Goal: Task Accomplishment & Management: Use online tool/utility

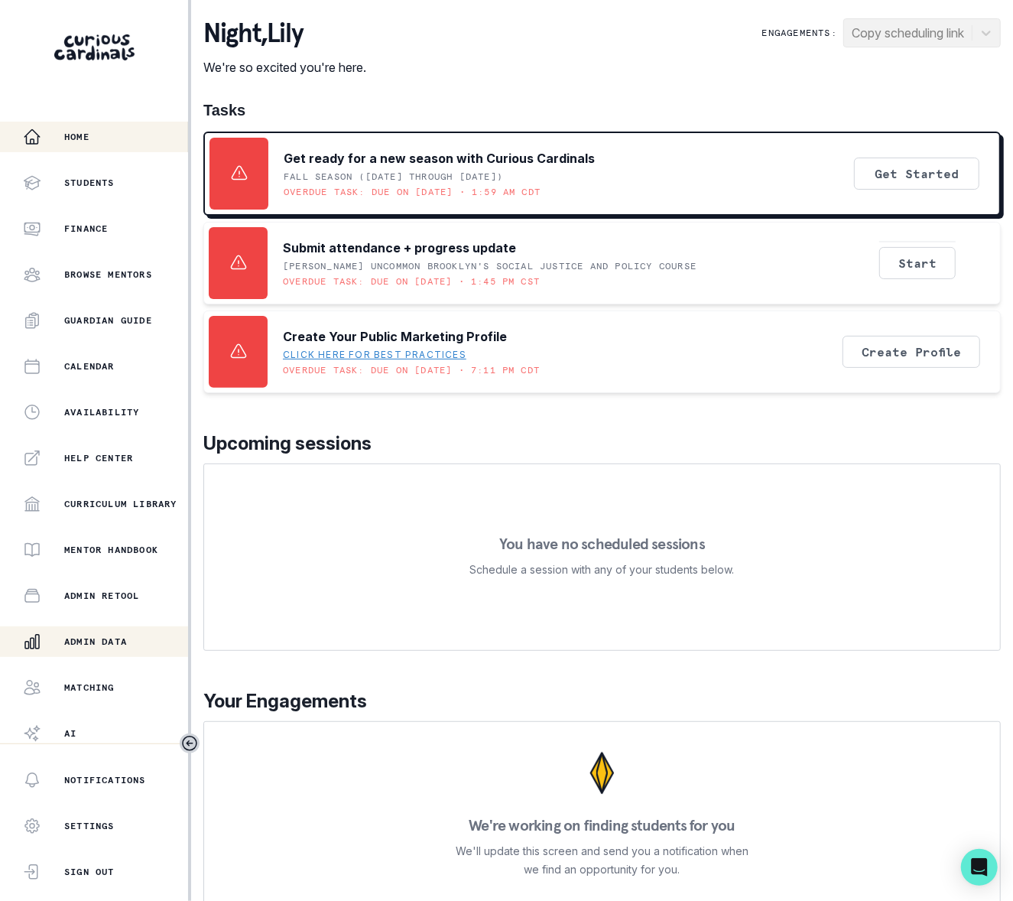
click at [98, 634] on div "Admin Data" at bounding box center [105, 641] width 165 height 18
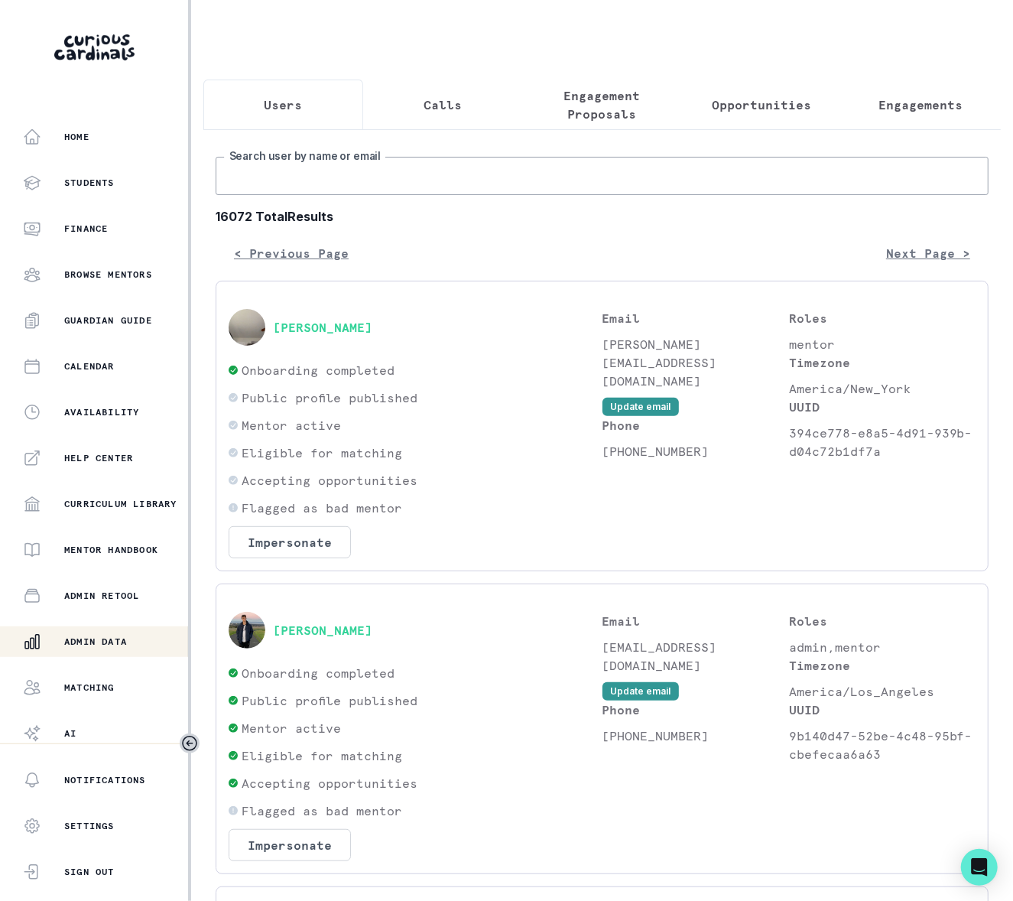
click at [248, 190] on input "Search user by name or email" at bounding box center [602, 176] width 773 height 38
type input "[PERSON_NAME]"
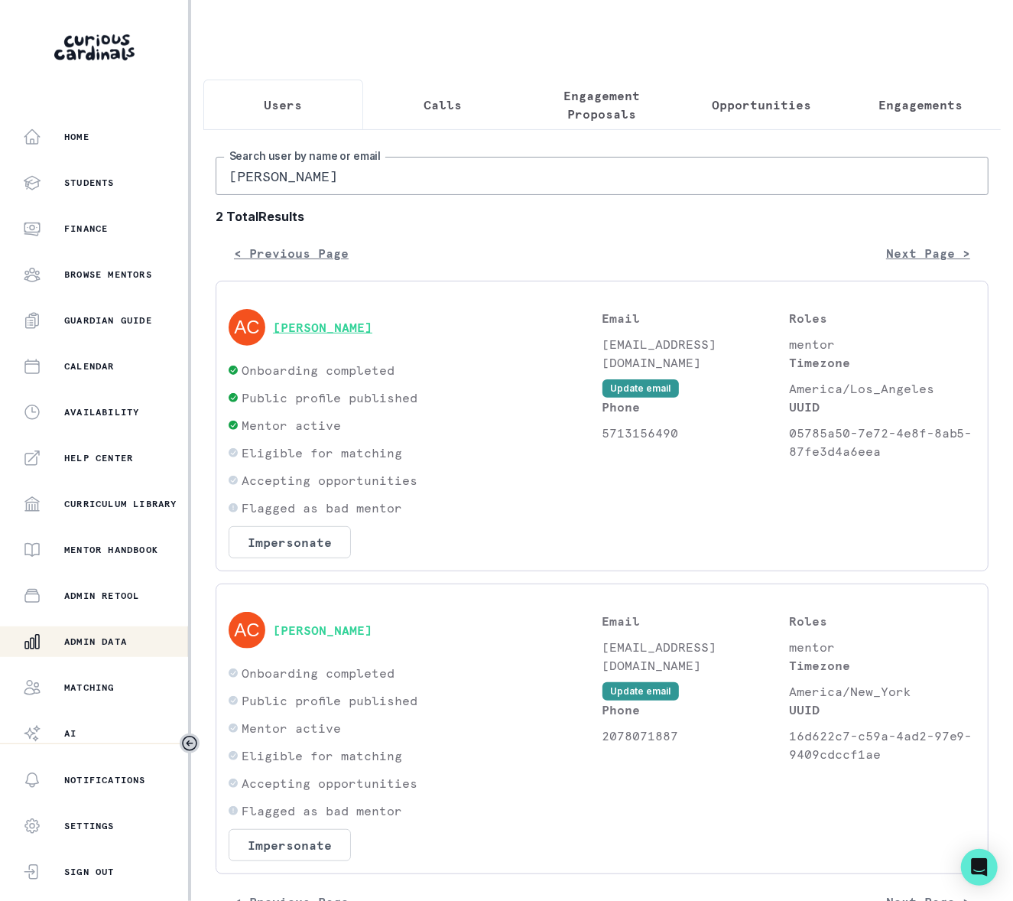
click at [335, 335] on button "[PERSON_NAME]" at bounding box center [322, 327] width 99 height 15
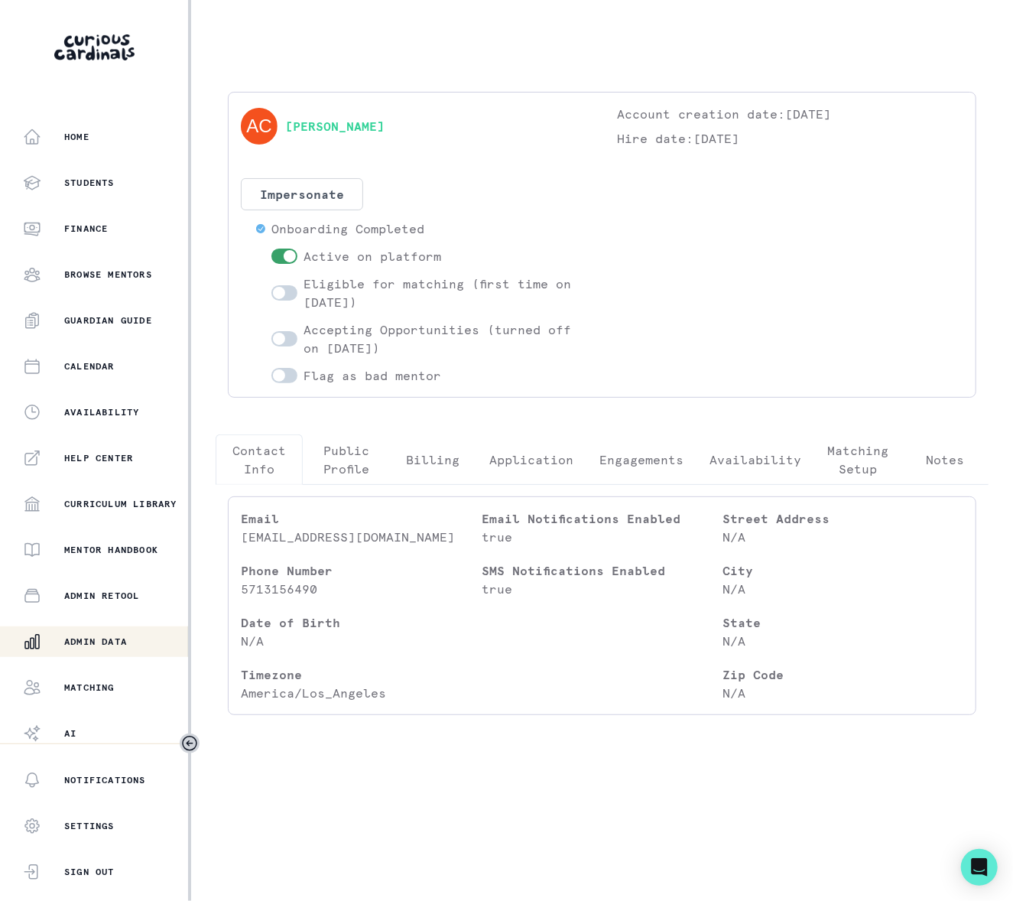
click at [284, 337] on span at bounding box center [279, 339] width 12 height 12
click at [271, 331] on input "checkbox" at bounding box center [271, 330] width 1 height 1
checkbox input "true"
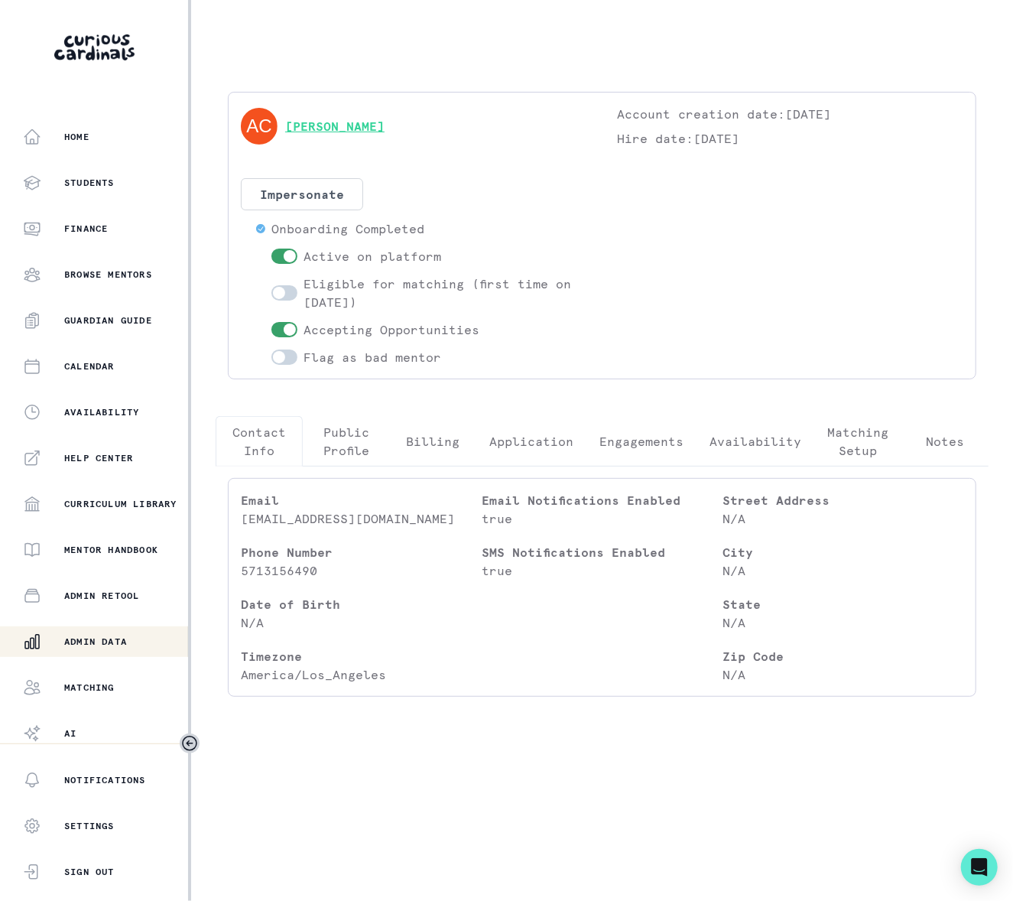
click at [328, 125] on link "[PERSON_NAME]" at bounding box center [334, 126] width 99 height 18
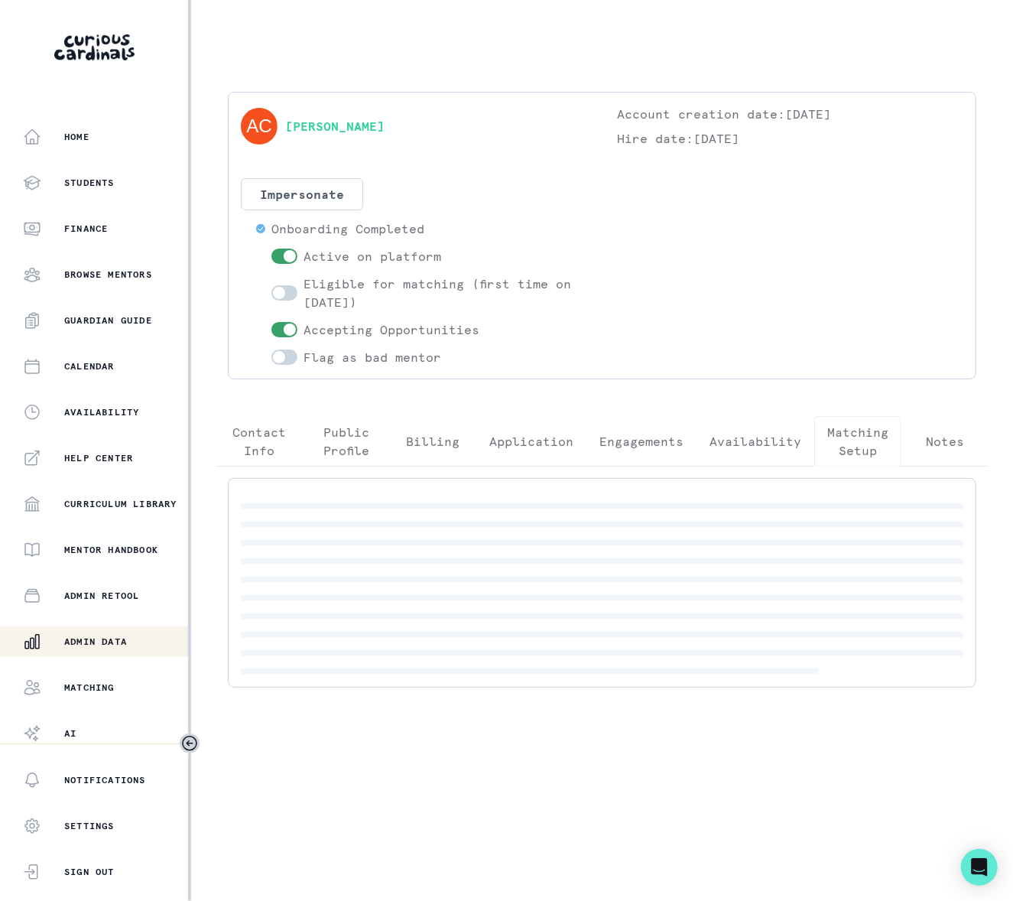
click at [861, 443] on p "Matching Setup" at bounding box center [857, 441] width 61 height 37
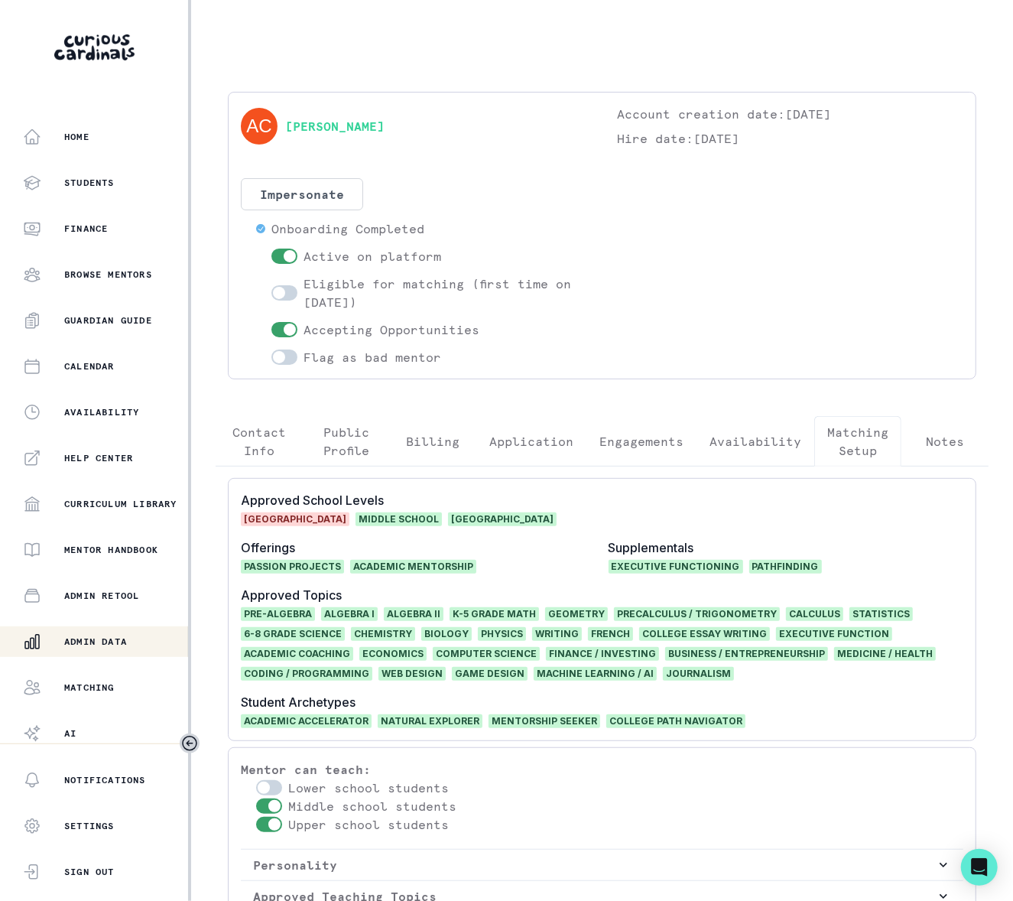
drag, startPoint x: 453, startPoint y: 128, endPoint x: 284, endPoint y: 120, distance: 169.1
click at [284, 120] on div "[PERSON_NAME]" at bounding box center [414, 126] width 346 height 43
copy link "[PERSON_NAME]"
click at [126, 636] on p "Admin Data" at bounding box center [95, 641] width 63 height 12
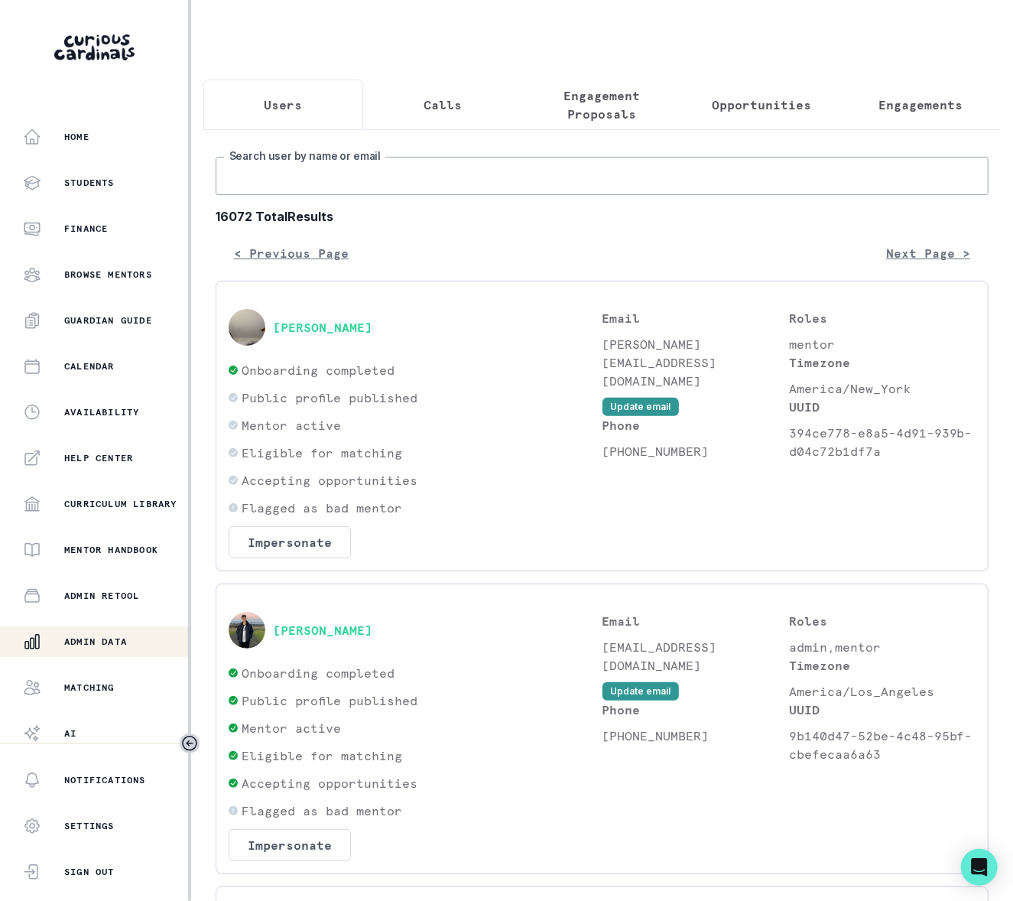
click at [251, 184] on input "Search user by name or email" at bounding box center [602, 176] width 773 height 38
type input "[PERSON_NAME]"
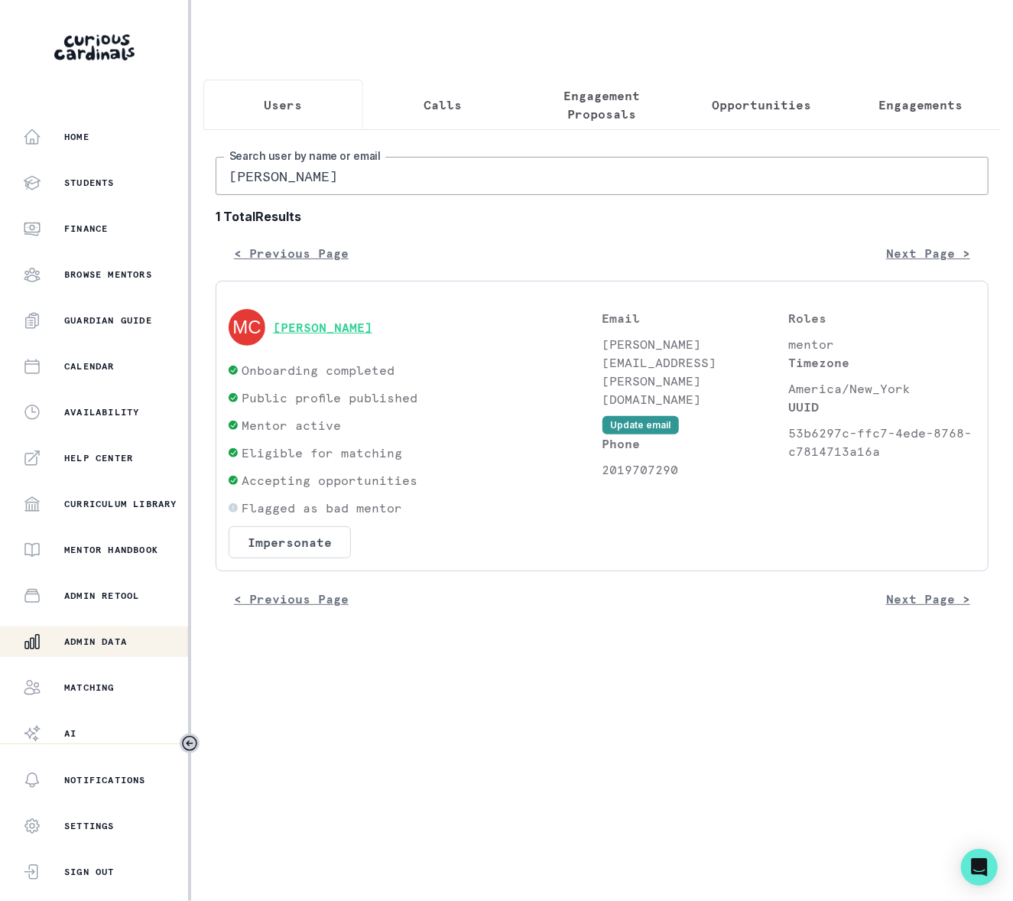
click at [290, 335] on button "[PERSON_NAME]" at bounding box center [322, 327] width 99 height 15
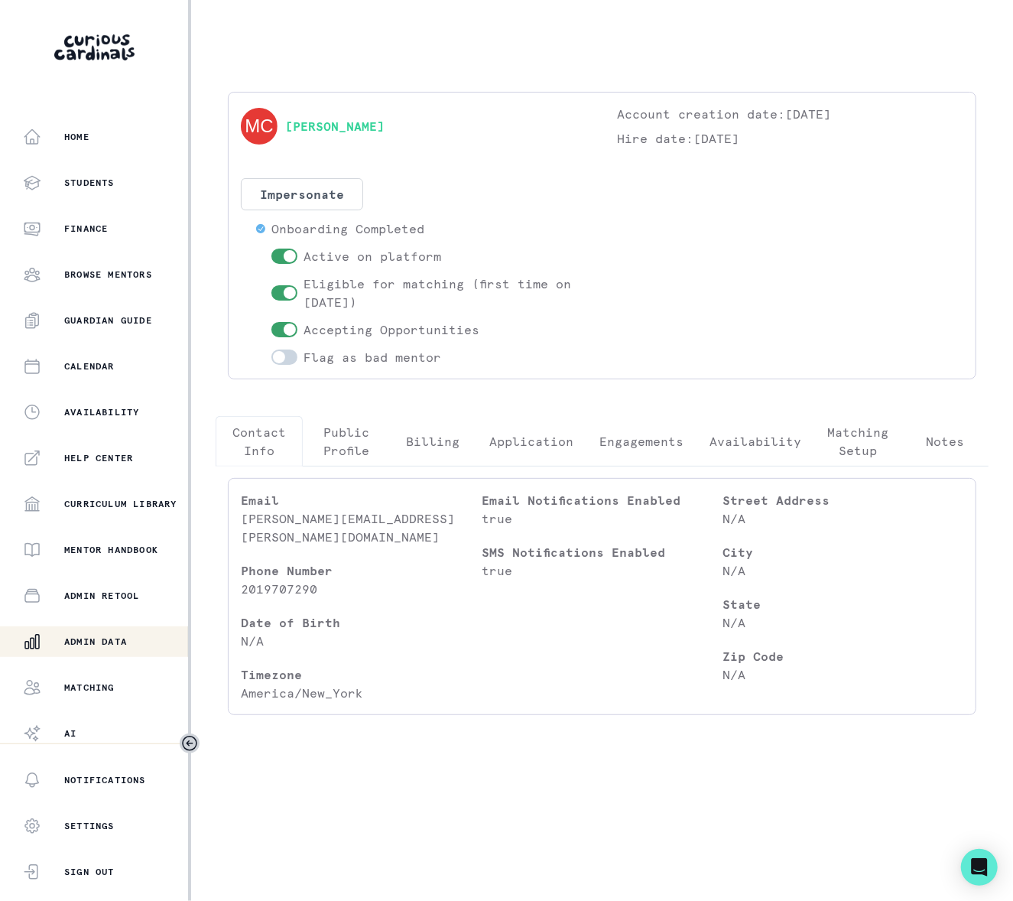
click at [628, 444] on p "Engagements" at bounding box center [641, 441] width 84 height 18
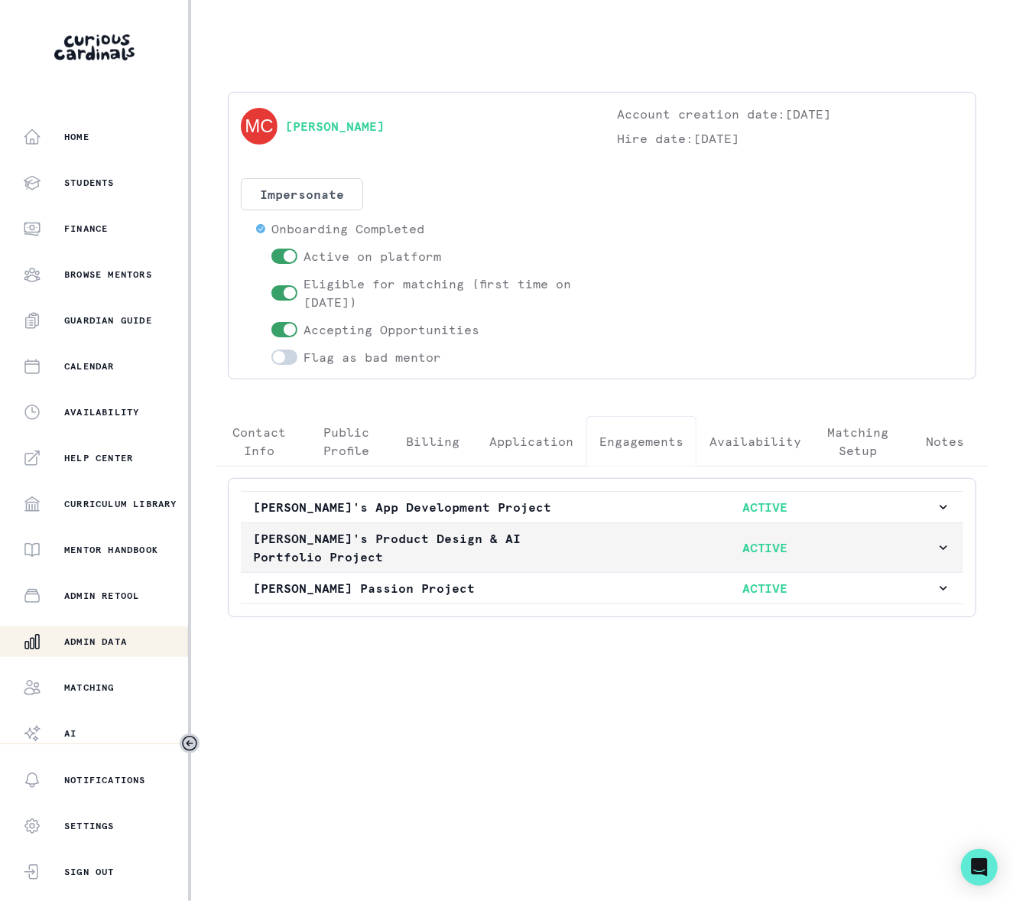
click at [940, 549] on icon "button" at bounding box center [943, 547] width 15 height 15
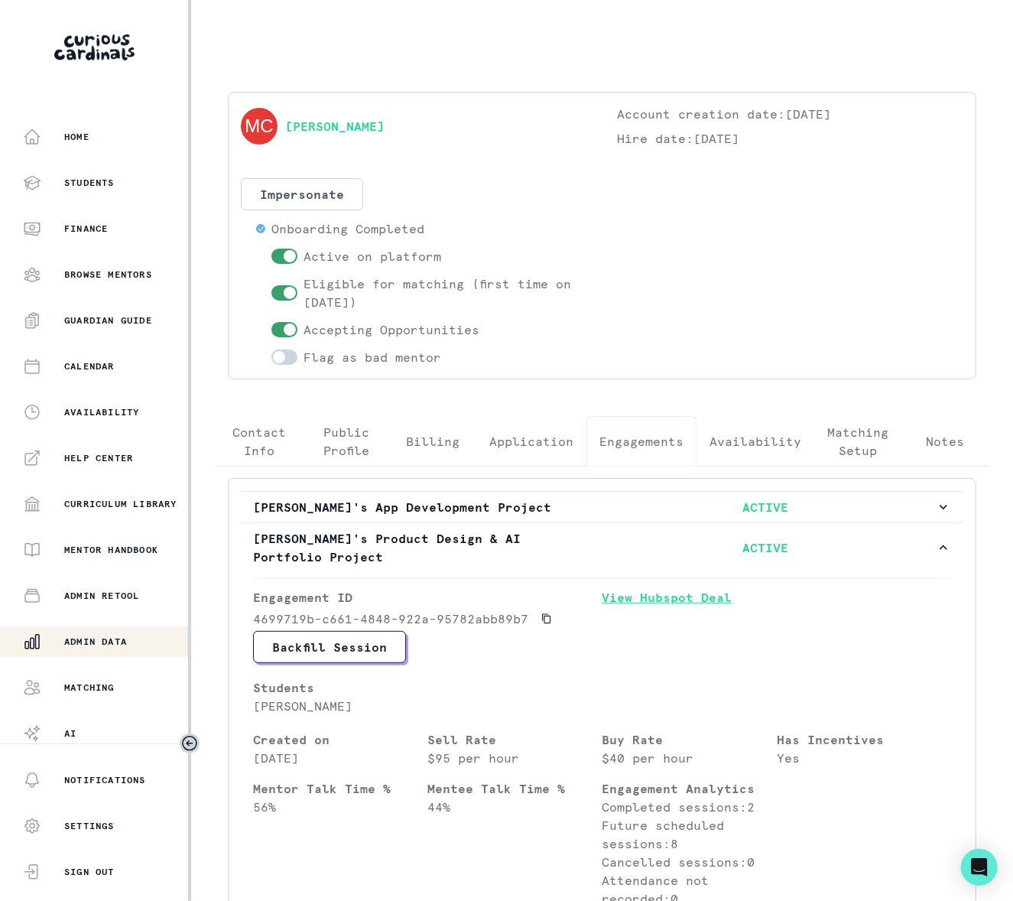
click at [670, 600] on link "View Hubspot Deal" at bounding box center [776, 609] width 349 height 43
drag, startPoint x: 124, startPoint y: 640, endPoint x: 128, endPoint y: 619, distance: 21.1
click at [124, 640] on p "Admin Data" at bounding box center [95, 641] width 63 height 12
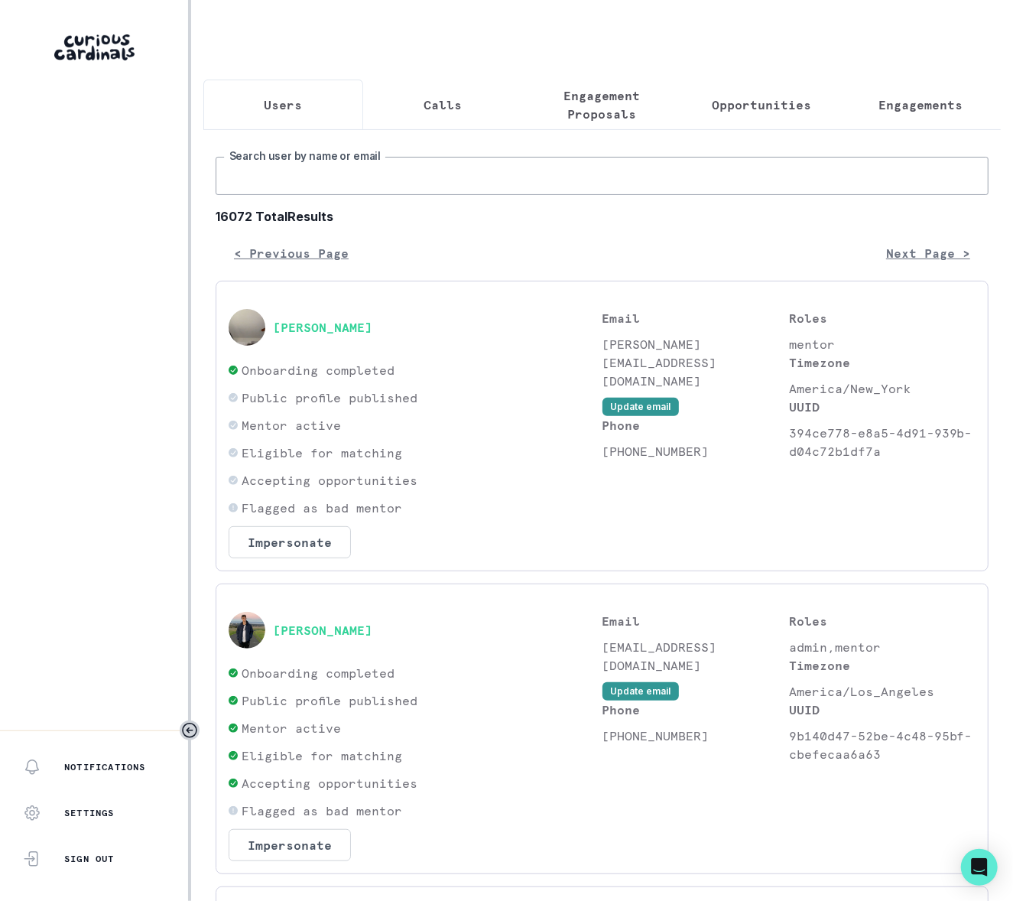
click at [361, 195] on input "Search user by name or email" at bounding box center [602, 176] width 773 height 38
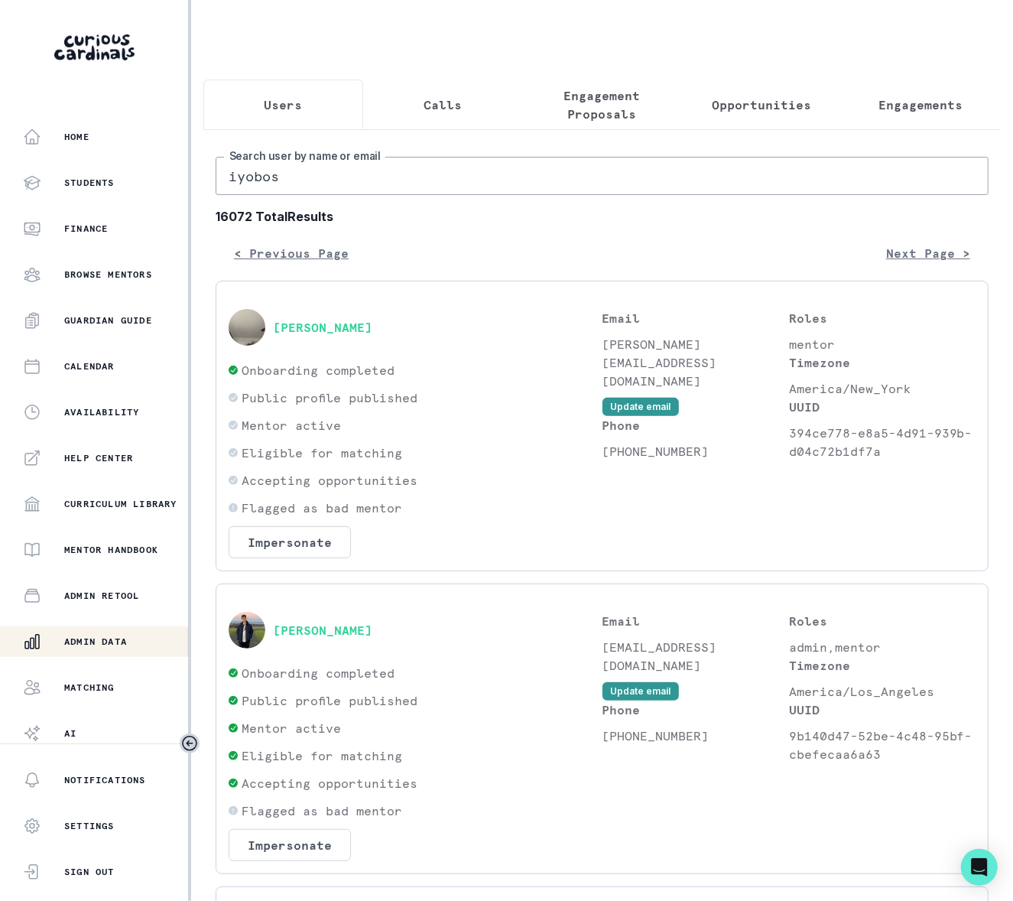
type input "iyobosa"
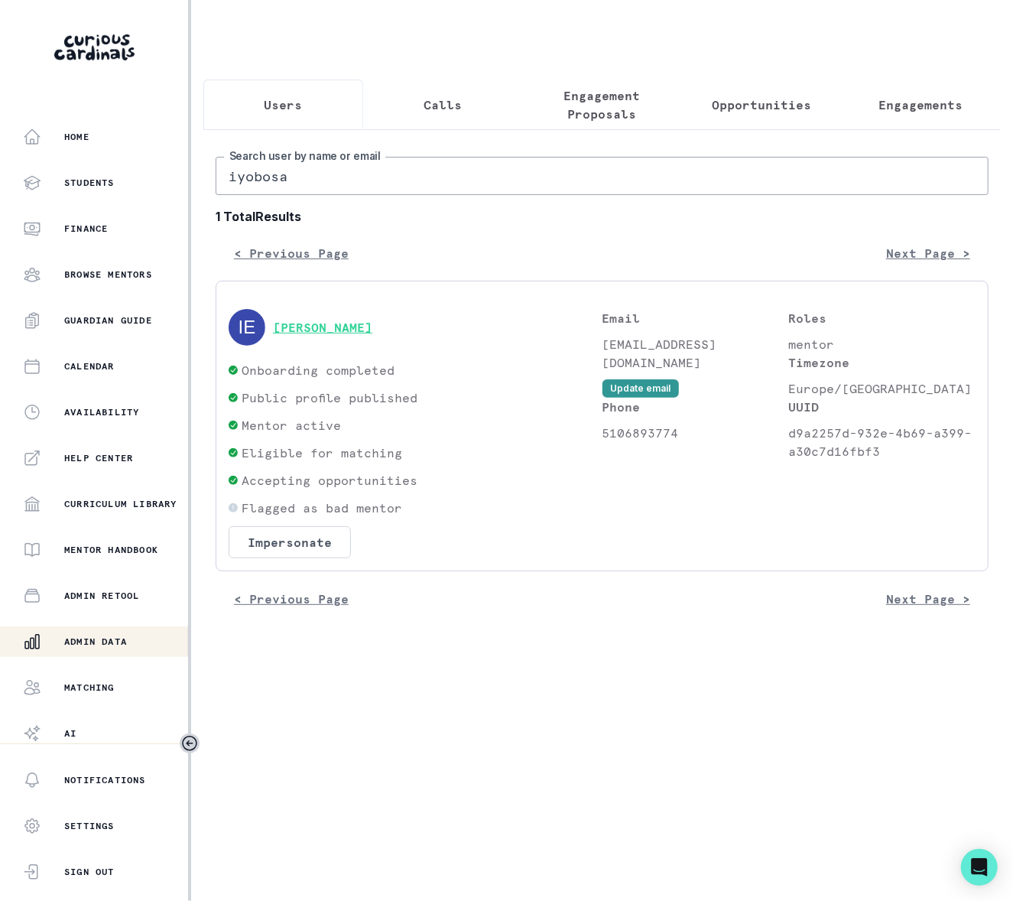
click at [358, 335] on button "[PERSON_NAME]" at bounding box center [322, 327] width 99 height 15
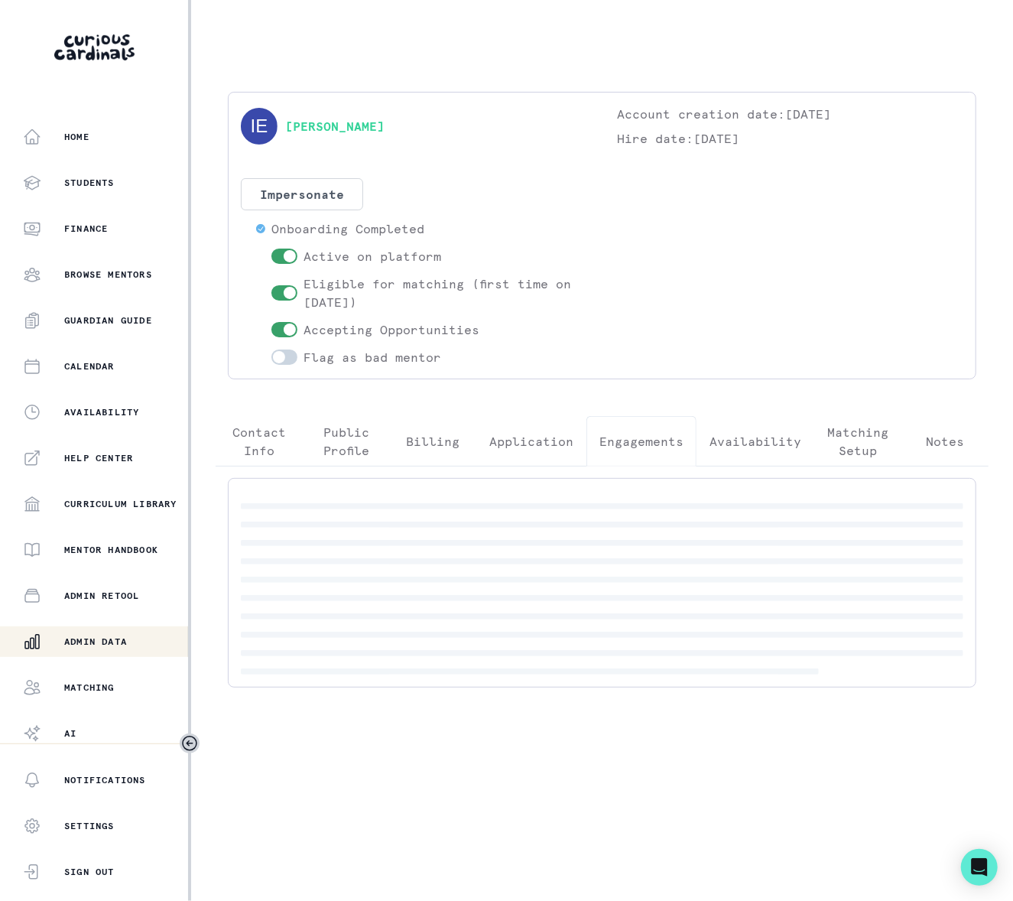
click at [634, 440] on p "Engagements" at bounding box center [641, 441] width 84 height 18
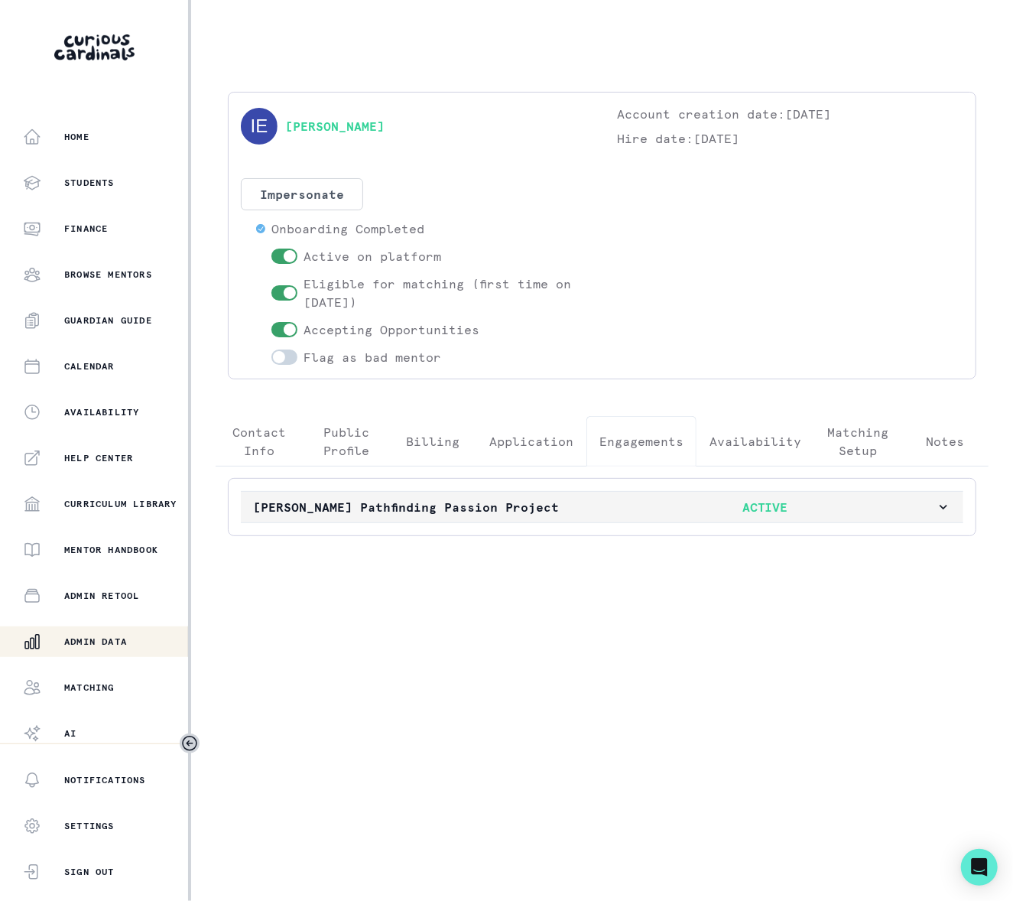
click at [940, 509] on icon "button" at bounding box center [943, 506] width 15 height 15
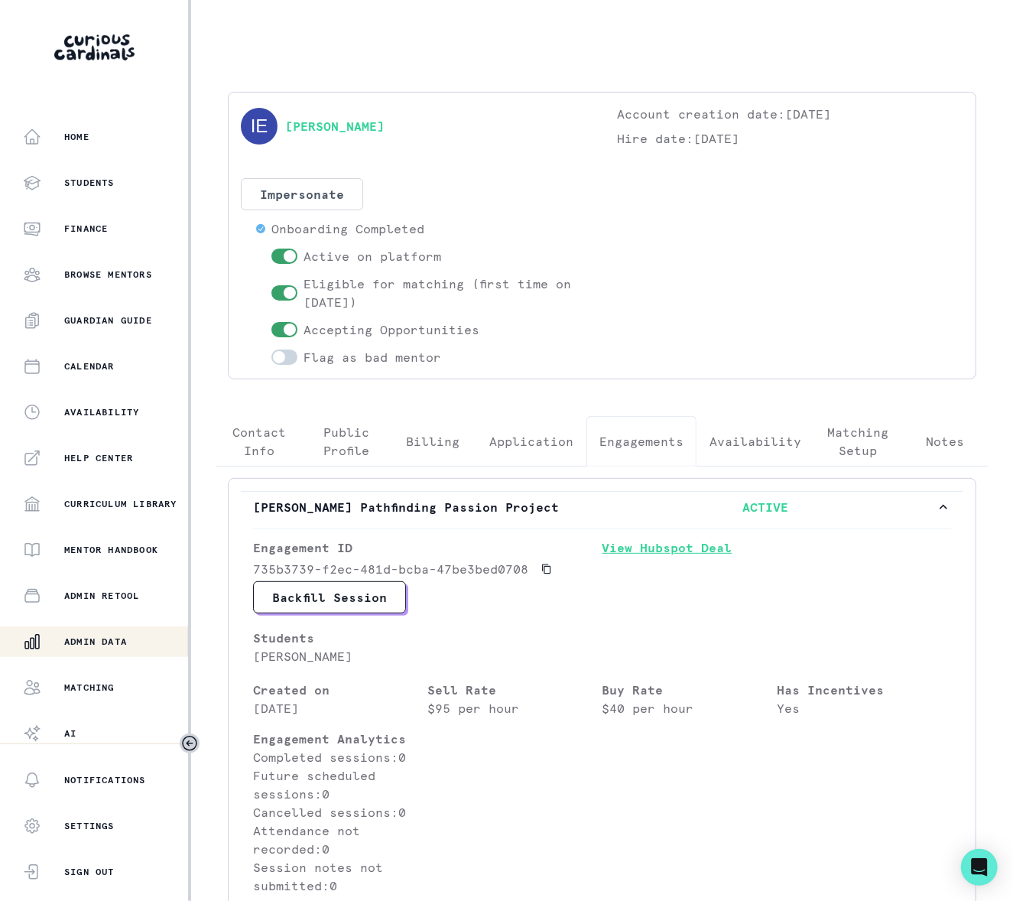
click at [646, 550] on link "View Hubspot Deal" at bounding box center [776, 559] width 349 height 43
